Goal: Information Seeking & Learning: Learn about a topic

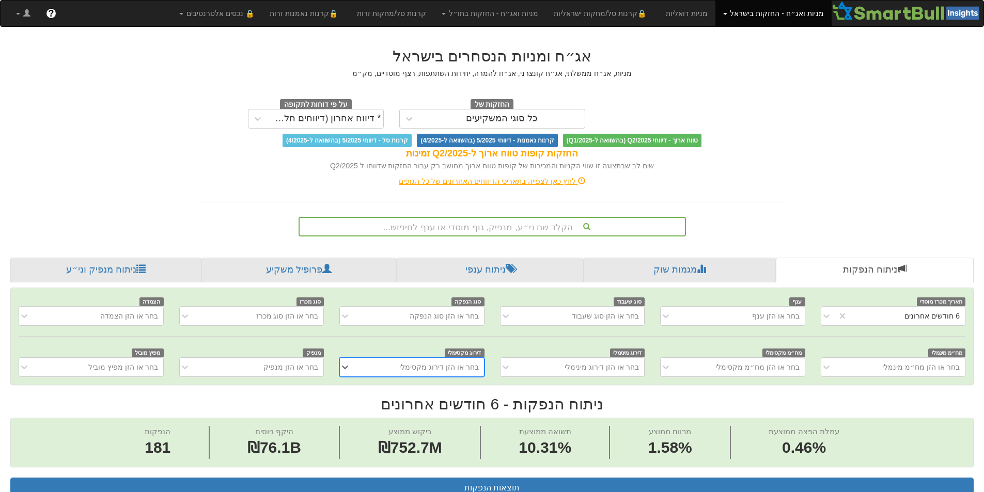
scroll to position [0, 1882]
click at [485, 217] on div "הקלד שם ני״ע, מנפיק, גוף מוסדי או ענף לחיפוש..." at bounding box center [491, 227] width 387 height 20
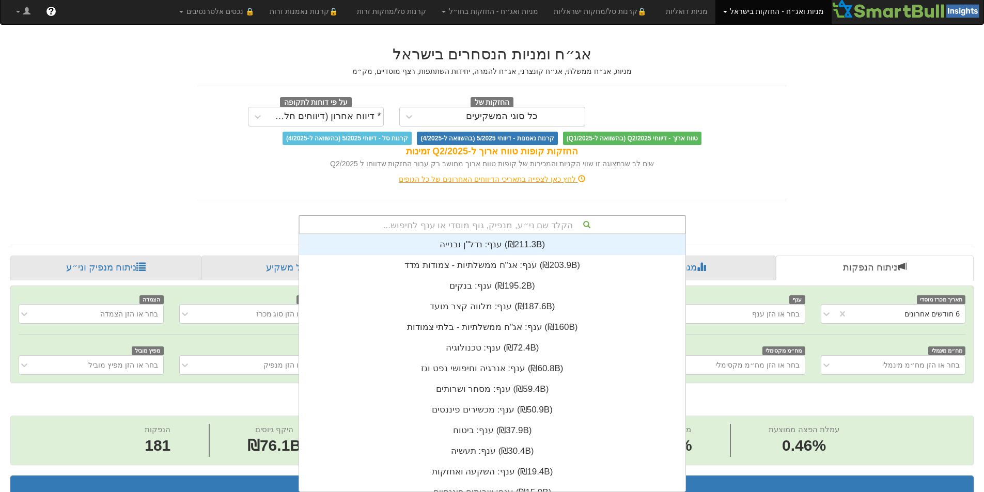
scroll to position [257, 0]
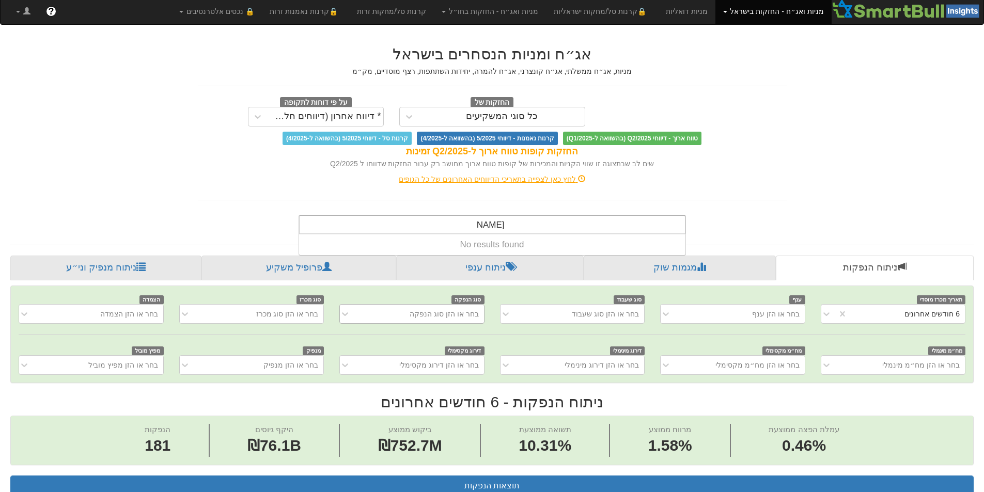
type input "הראל"
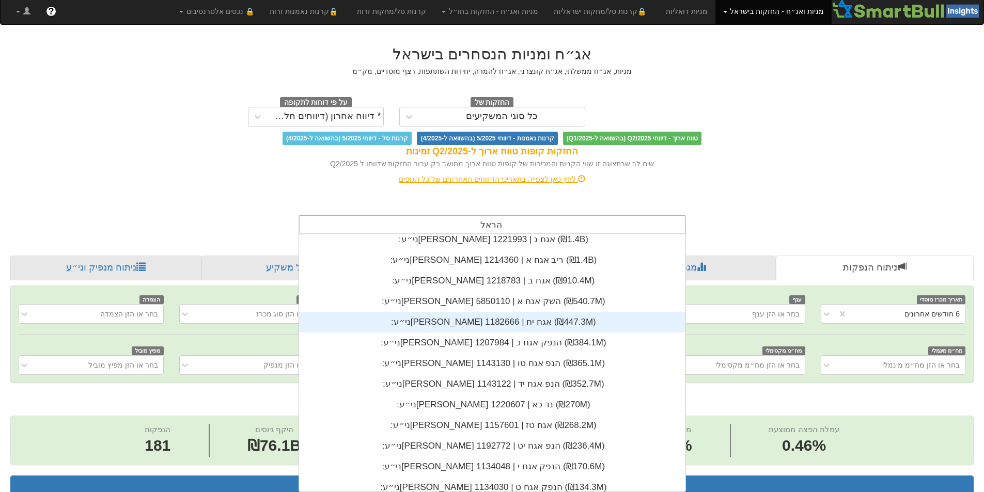
scroll to position [310, 0]
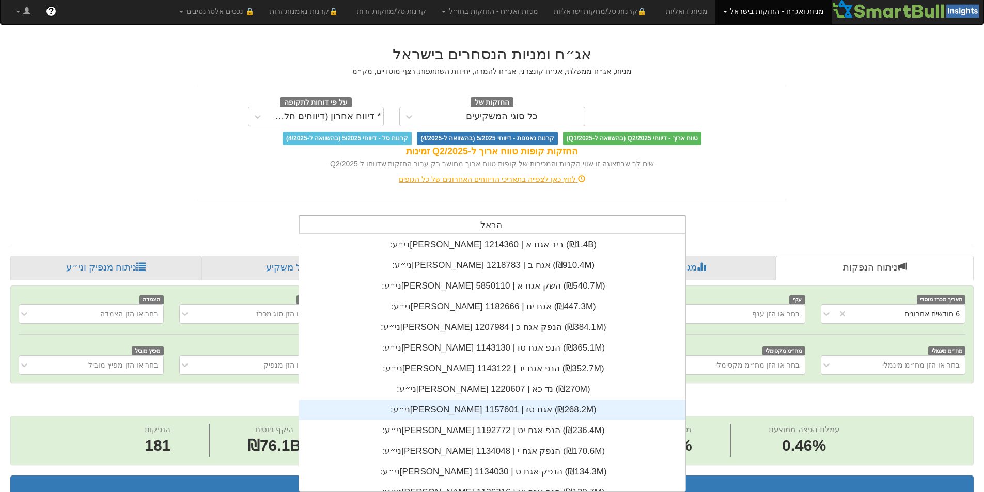
click at [483, 413] on div "ני״ע: ‏[PERSON_NAME] אגח טז | 1157601 ‎(₪268.2M)‎" at bounding box center [492, 410] width 386 height 21
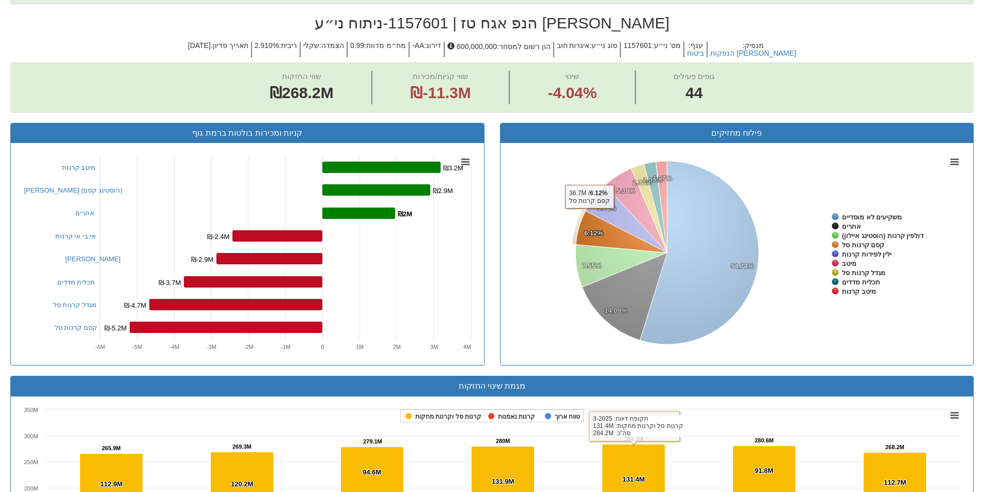
scroll to position [146, 0]
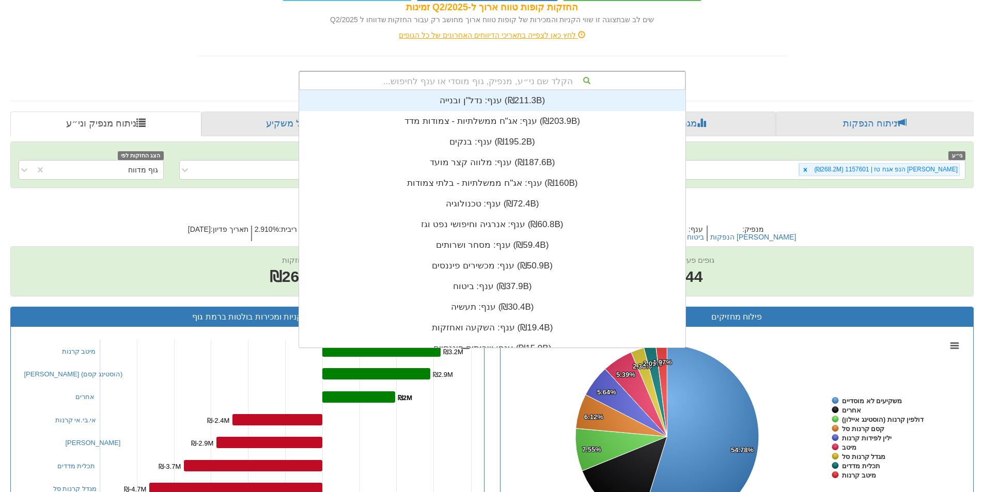
click at [518, 85] on div "הקלד שם ני״ע, מנפיק, גוף מוסדי או ענף לחיפוש..." at bounding box center [492, 81] width 385 height 18
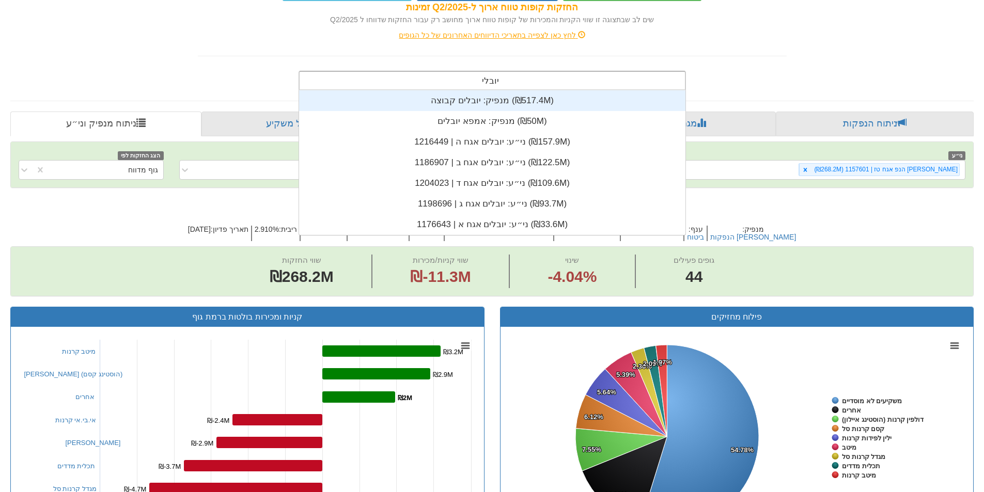
scroll to position [145, 0]
type input "יובלים"
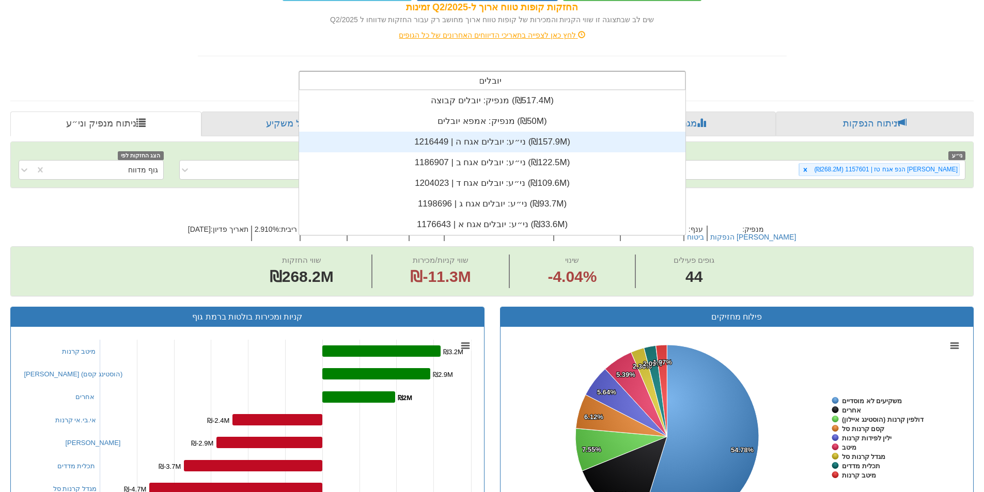
click at [496, 142] on div "ני״ע: ‏יובלים אגח ה | 1216449 ‎(₪157.9M)‎" at bounding box center [492, 142] width 386 height 21
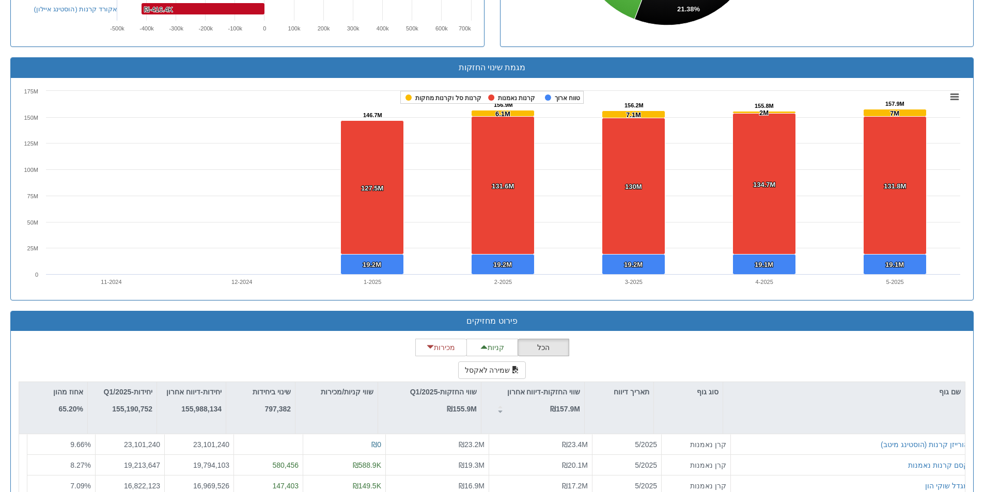
scroll to position [766, 0]
